Goal: Register for event/course

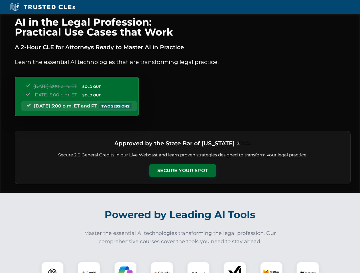
click at [182, 171] on button "Secure Your Spot" at bounding box center [182, 170] width 67 height 13
click at [52, 268] on img at bounding box center [52, 273] width 17 height 17
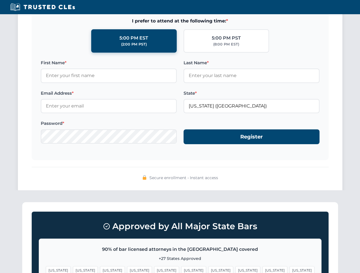
click at [262, 268] on span "[US_STATE]" at bounding box center [274, 271] width 25 height 8
